Goal: Check status: Check status

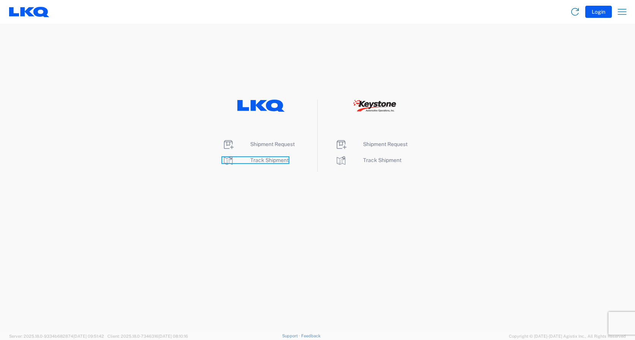
click at [279, 160] on span "Track Shipment" at bounding box center [269, 160] width 38 height 6
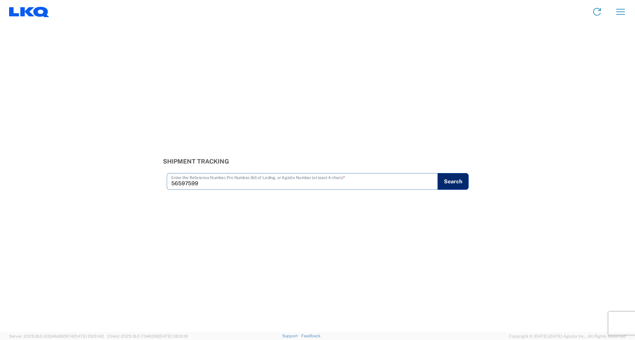
type input "56597599"
click at [464, 181] on button "Search" at bounding box center [453, 181] width 31 height 17
